Goal: Information Seeking & Learning: Check status

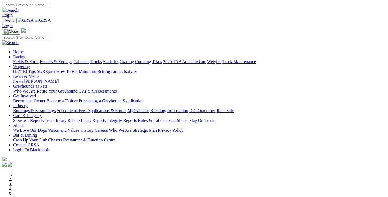
click at [72, 59] on link "Results & Replays" at bounding box center [56, 61] width 32 height 5
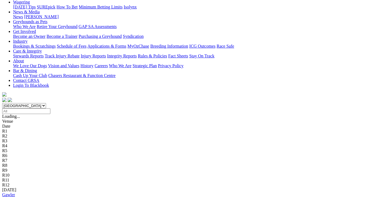
scroll to position [109, 0]
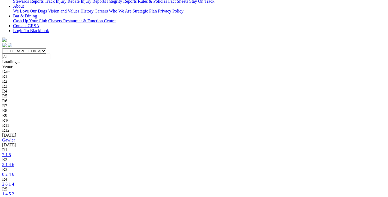
scroll to position [136, 0]
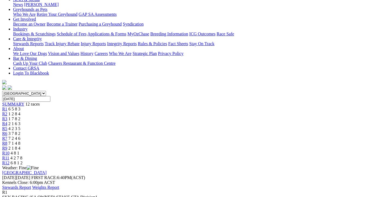
scroll to position [54, 0]
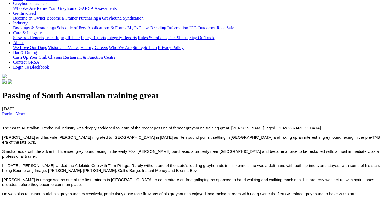
scroll to position [54, 0]
